Goal: Find specific page/section: Find specific page/section

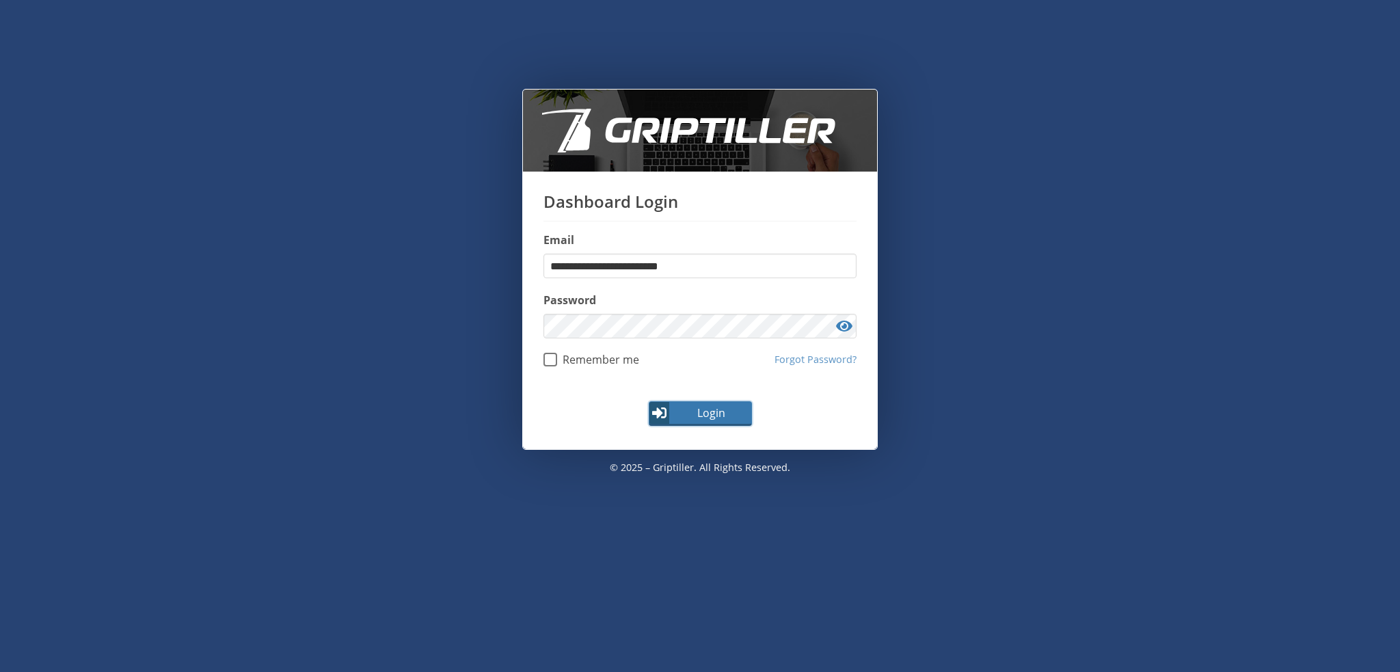
click at [697, 415] on span "Login" at bounding box center [710, 413] width 79 height 16
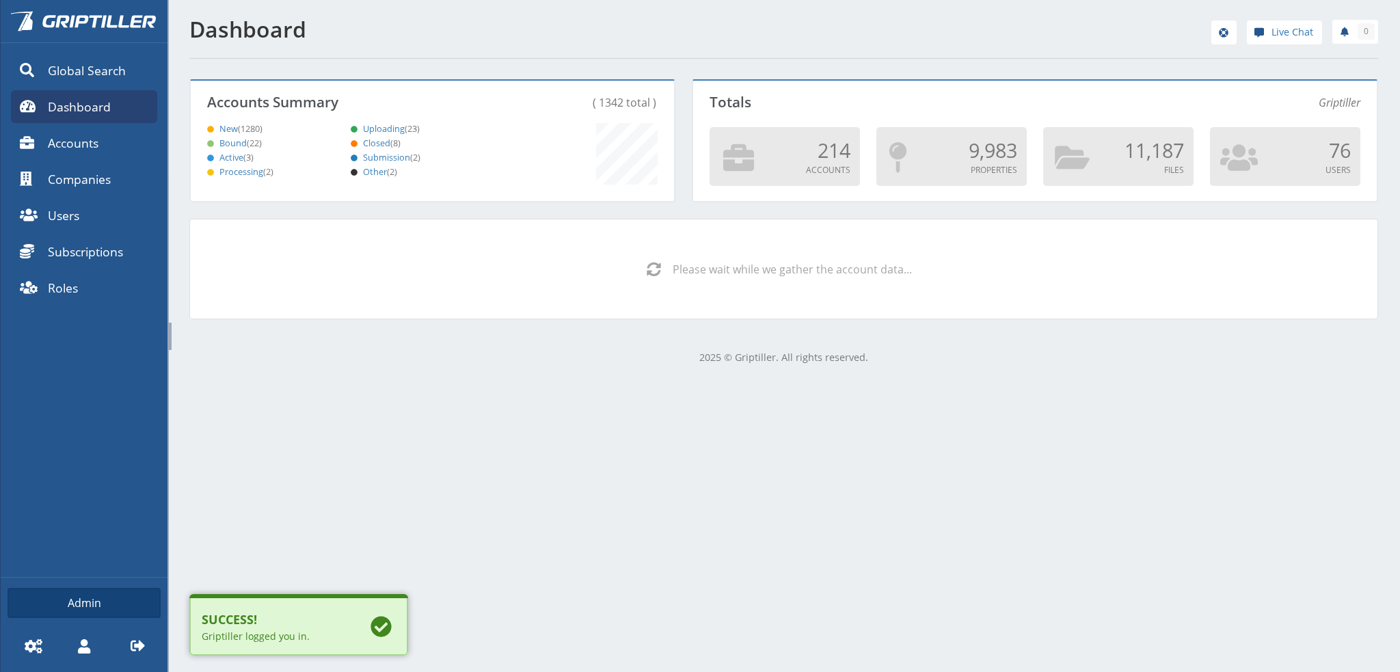
scroll to position [120, 479]
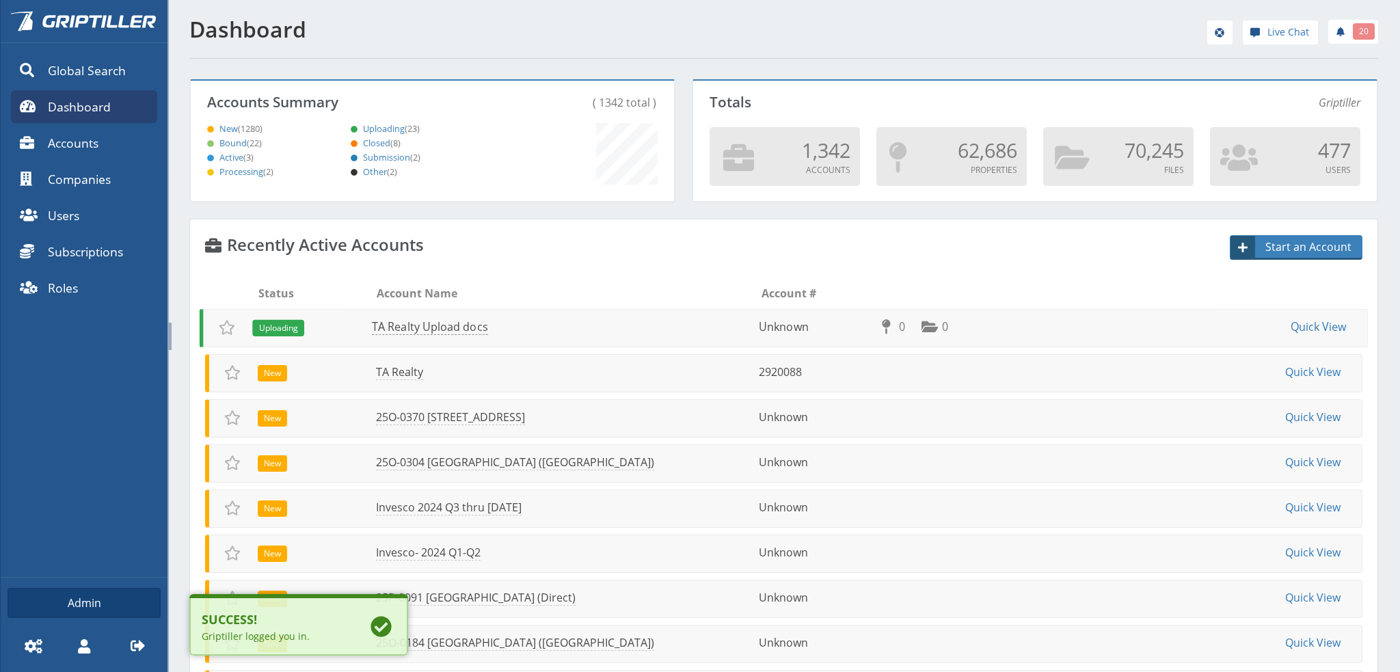
click at [423, 323] on link "TA Realty Upload docs" at bounding box center [430, 327] width 116 height 16
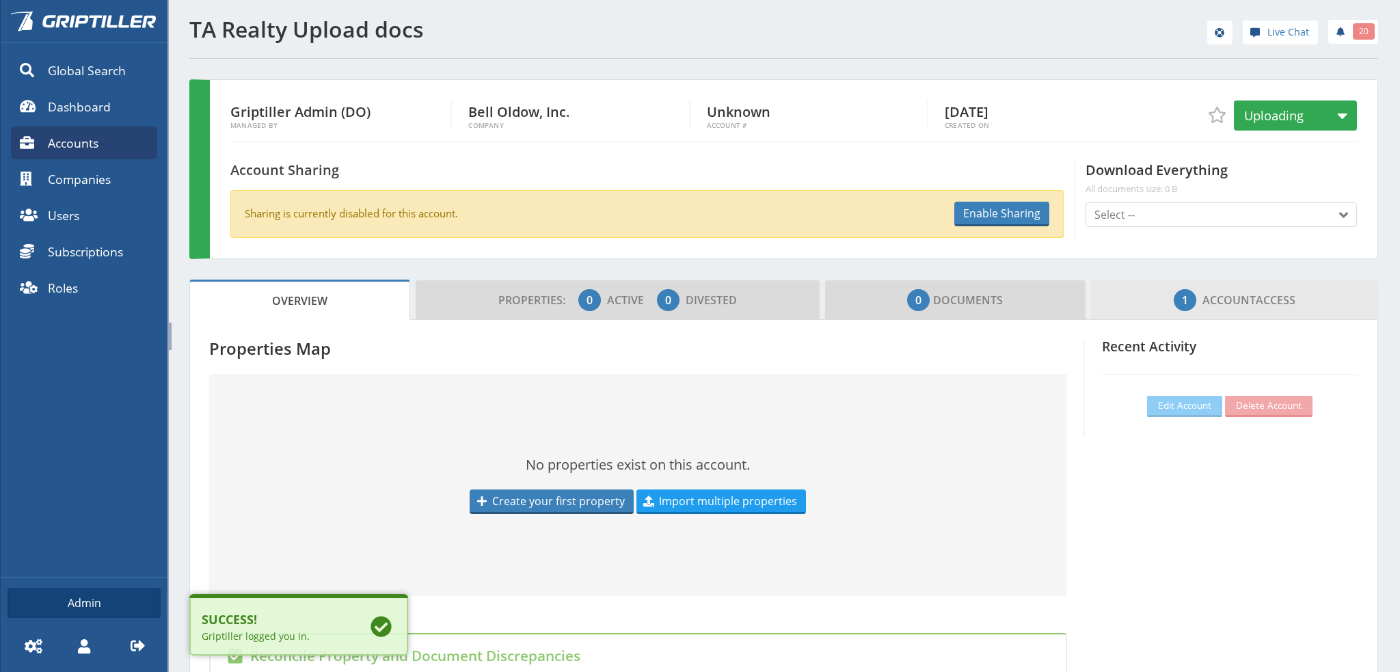
click at [1258, 304] on span "1 Account Access" at bounding box center [1235, 299] width 122 height 27
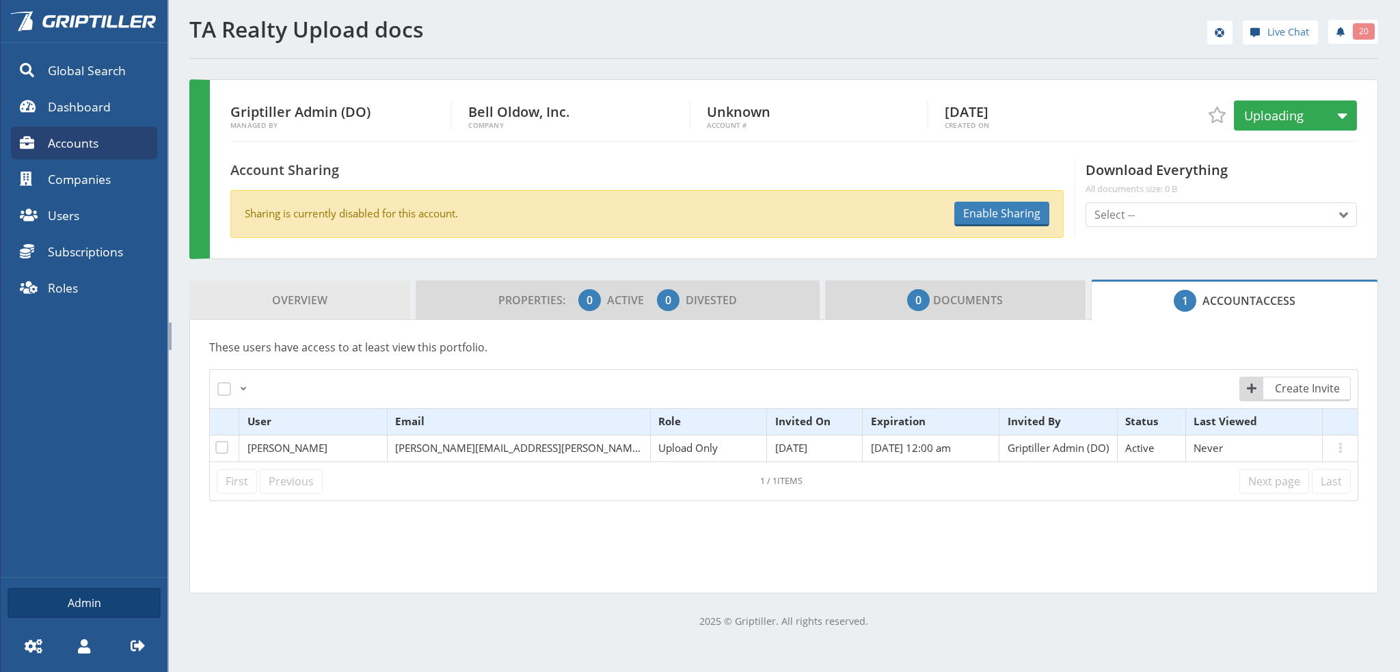
click at [260, 303] on link "Overview" at bounding box center [299, 300] width 221 height 40
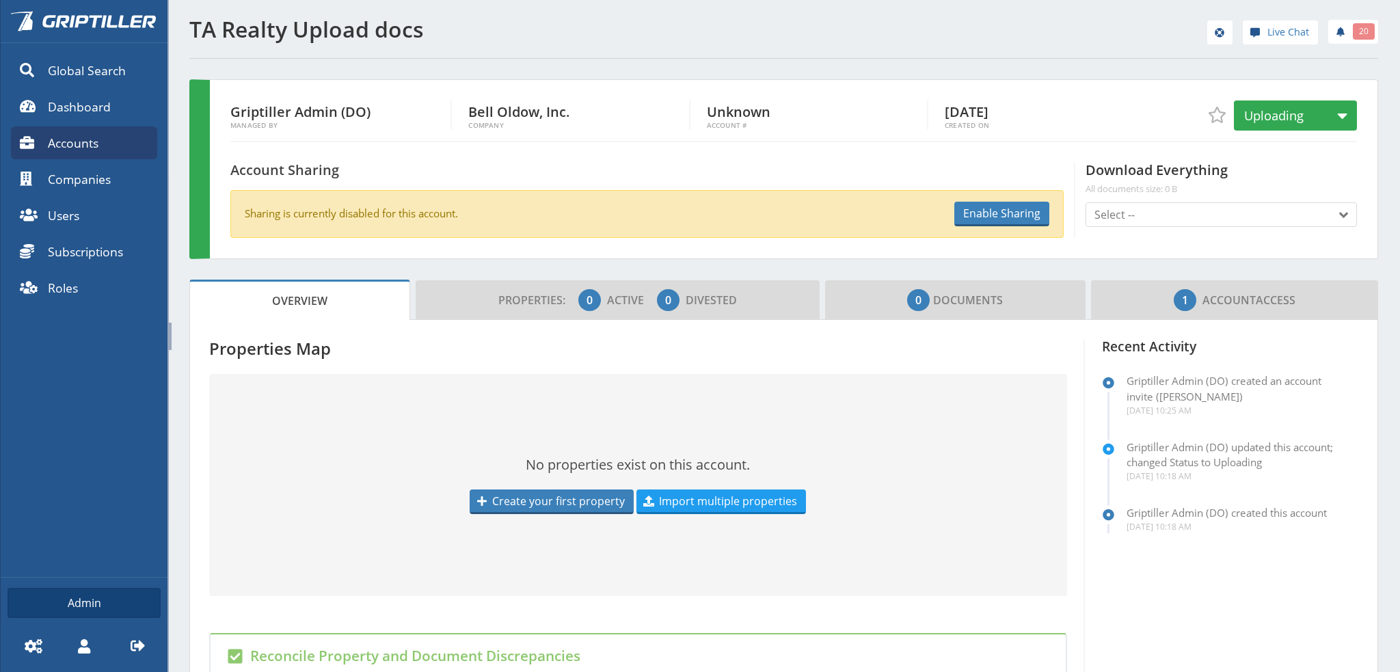
click at [178, 234] on div "TA Realty Upload docs Live Chat 20 Griptiller Admin (DO) Managed By Bell Oldow,…" at bounding box center [784, 528] width 1233 height 1057
click at [133, 645] on icon at bounding box center [138, 646] width 14 height 14
